Goal: Information Seeking & Learning: Learn about a topic

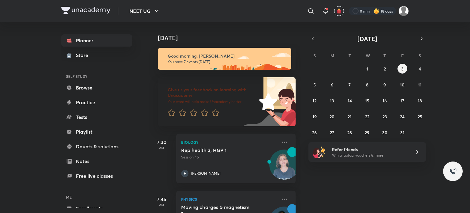
scroll to position [190, 0]
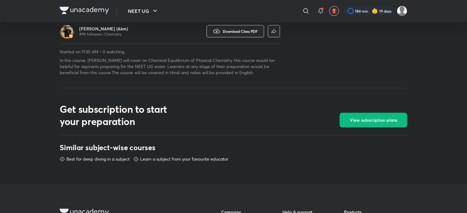
scroll to position [368, 0]
